Goal: Navigation & Orientation: Find specific page/section

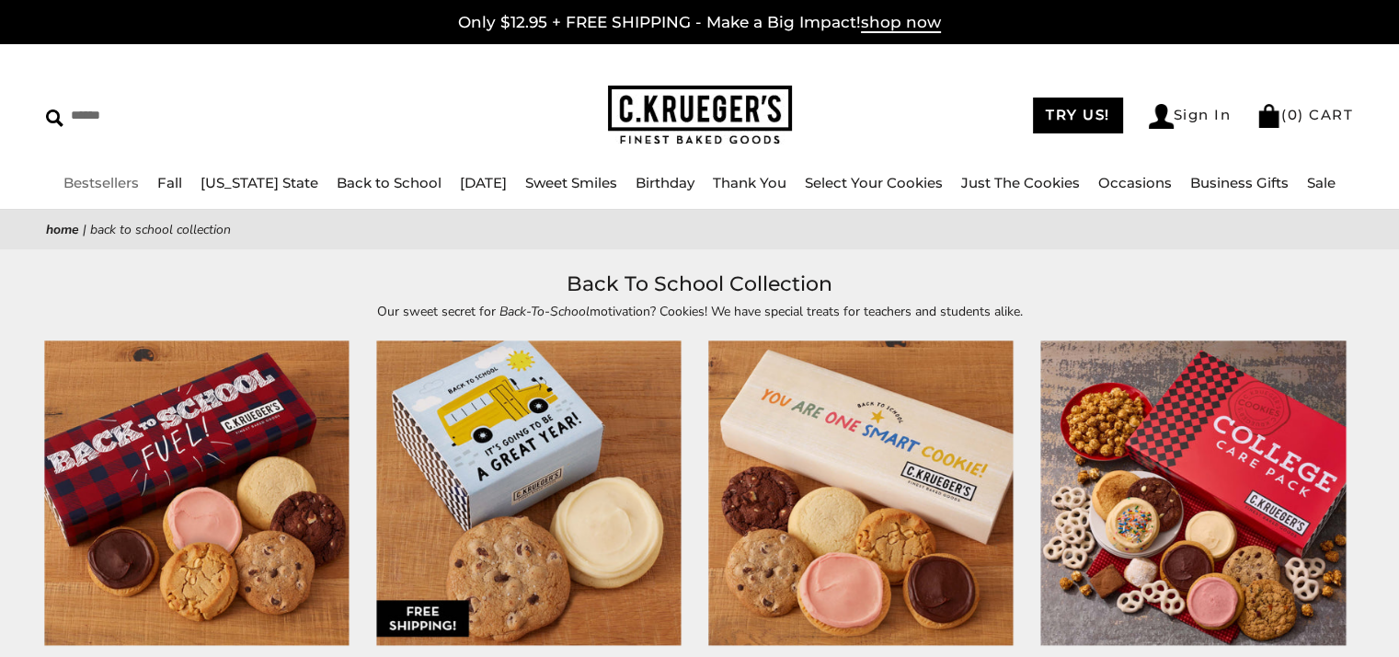
click at [107, 182] on link "Bestsellers" at bounding box center [100, 182] width 75 height 17
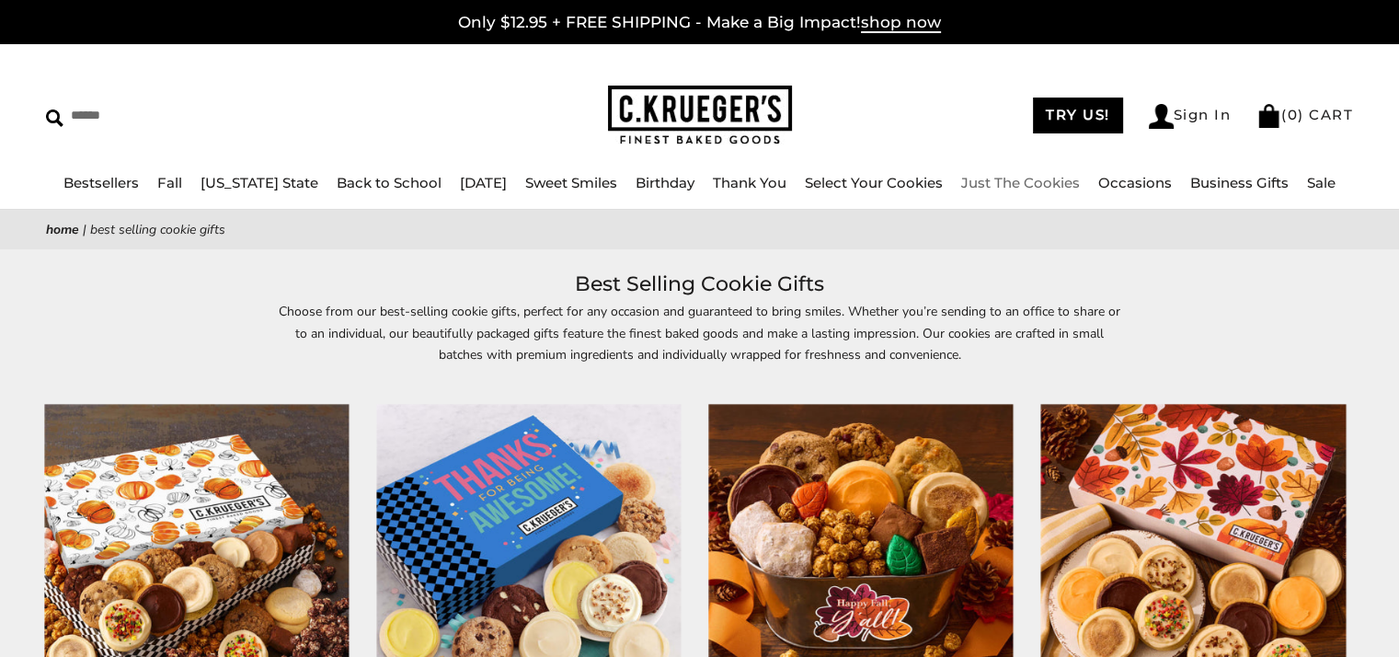
click at [1005, 181] on link "Just The Cookies" at bounding box center [1020, 182] width 119 height 17
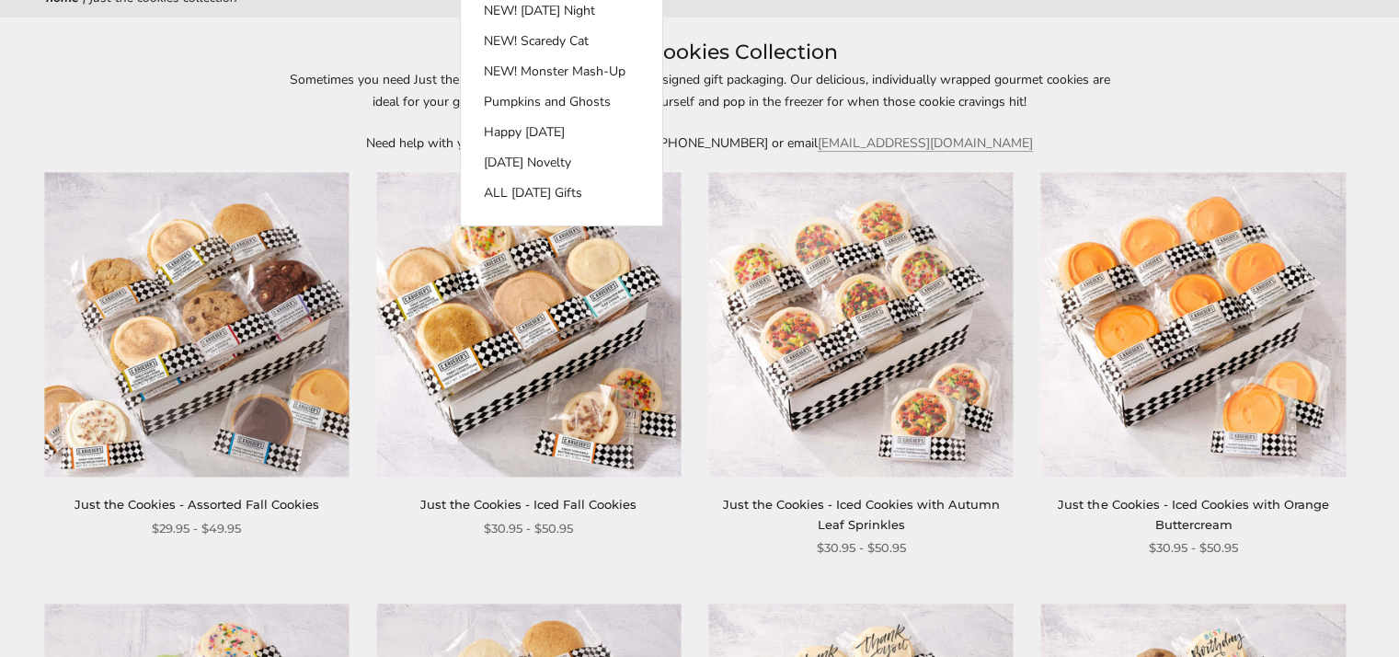
scroll to position [92, 0]
